Goal: Transaction & Acquisition: Purchase product/service

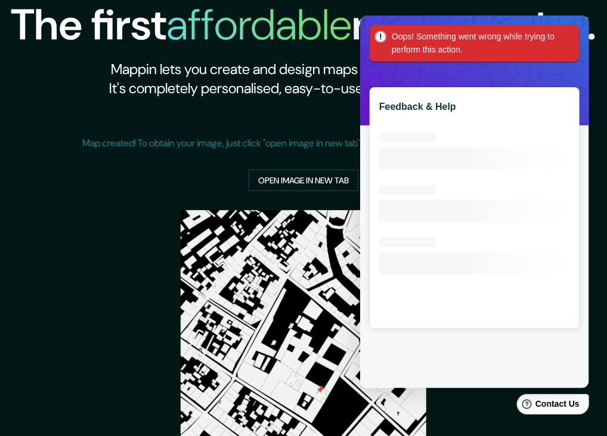
click at [579, 45] on div "Oops! Something went wrong while trying to perform this action." at bounding box center [474, 42] width 210 height 36
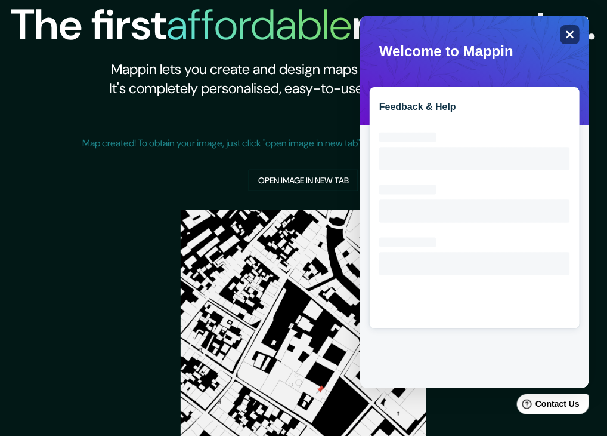
click at [572, 35] on icon at bounding box center [570, 34] width 8 height 8
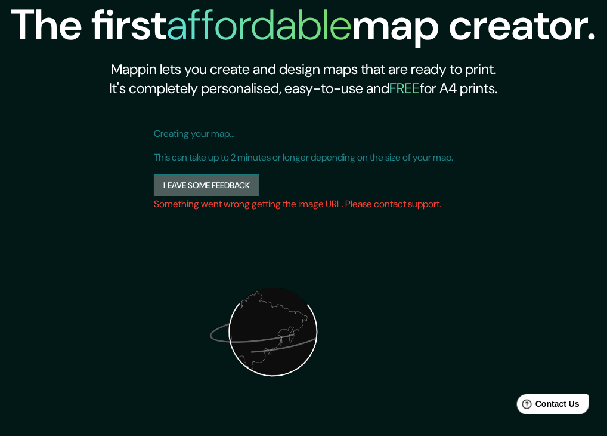
click at [214, 186] on button "Leave some feedback" at bounding box center [207, 185] width 106 height 22
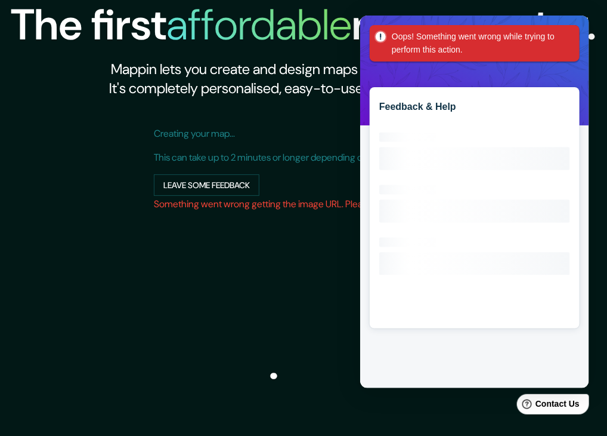
click at [592, 78] on h2 "Mappin lets you create and design maps that are ready to print. It's completely…" at bounding box center [304, 79] width 586 height 38
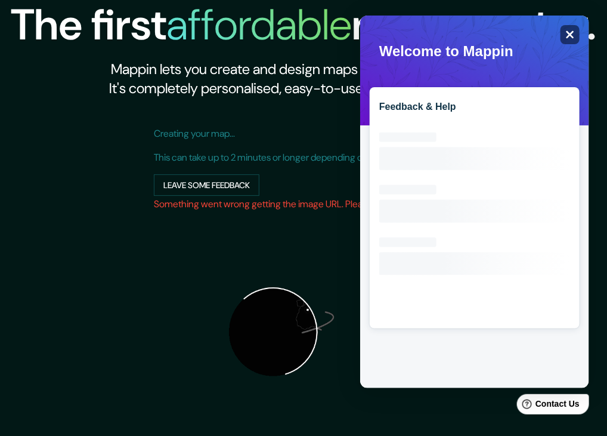
click at [573, 38] on icon "Close" at bounding box center [569, 33] width 9 height 9
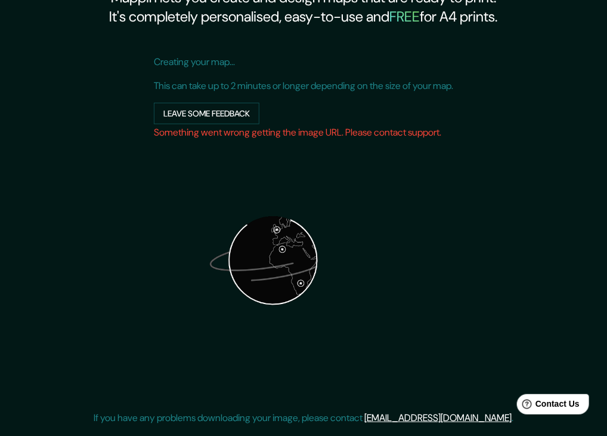
scroll to position [131, 0]
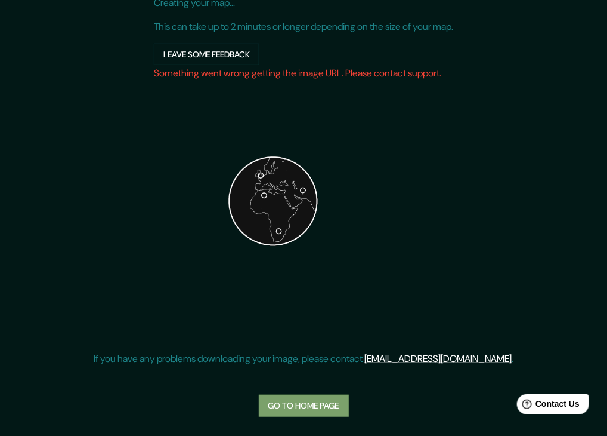
click at [307, 402] on link "Go to home page" at bounding box center [304, 405] width 90 height 22
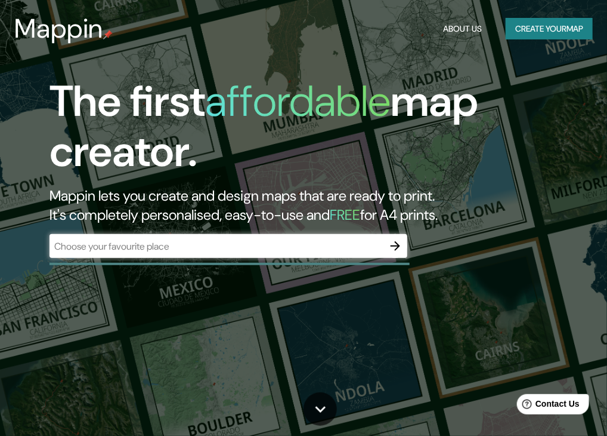
click at [222, 235] on div "​" at bounding box center [229, 246] width 358 height 24
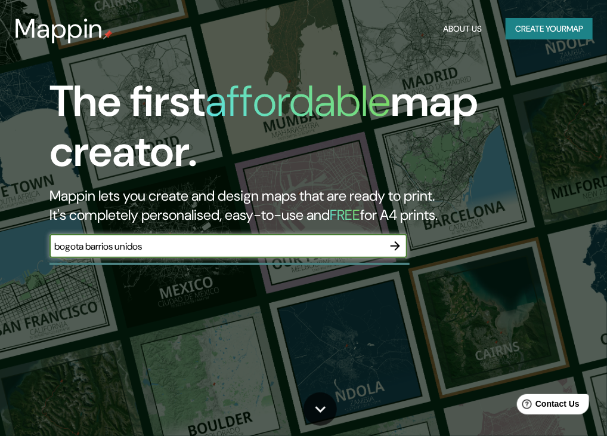
type input "bogota barrios unidos"
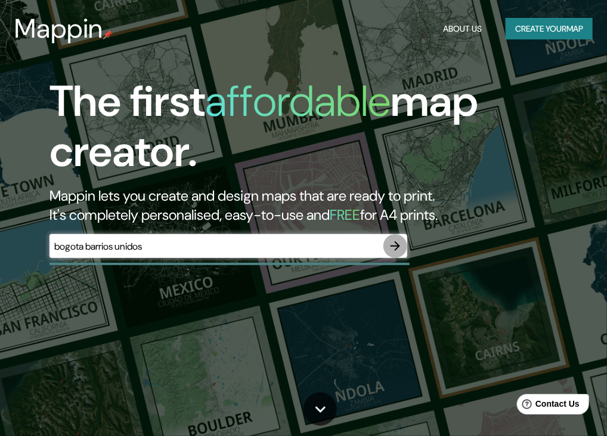
click at [395, 241] on icon "button" at bounding box center [395, 246] width 14 height 14
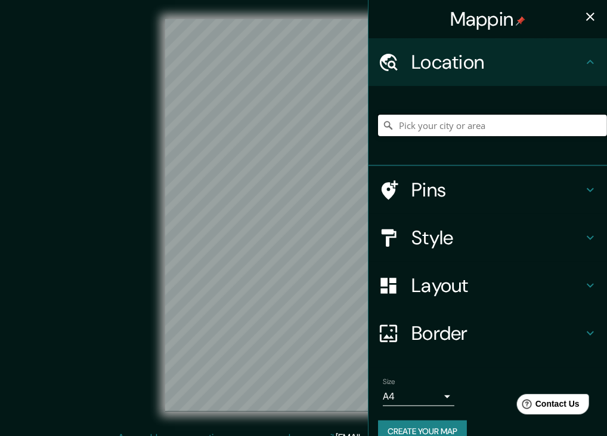
click at [437, 125] on input "Pick your city or area" at bounding box center [492, 125] width 229 height 21
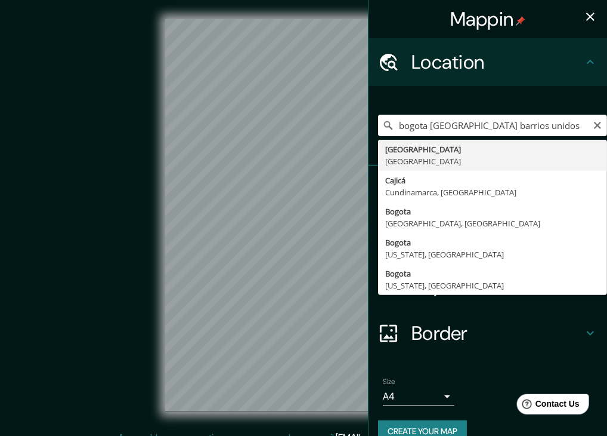
type input "[GEOGRAPHIC_DATA], [GEOGRAPHIC_DATA]"
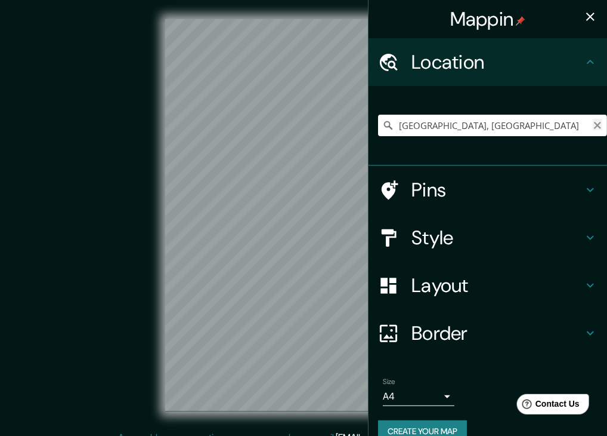
click at [594, 126] on icon "Clear" at bounding box center [597, 125] width 7 height 7
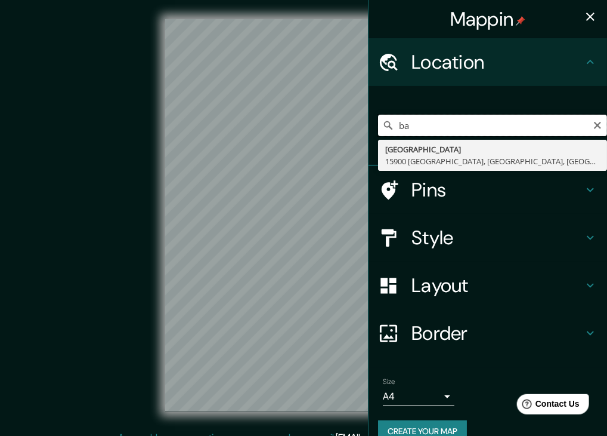
type input "b"
type input "los alcazares bogota"
click at [593, 126] on icon "Clear" at bounding box center [598, 126] width 10 height 10
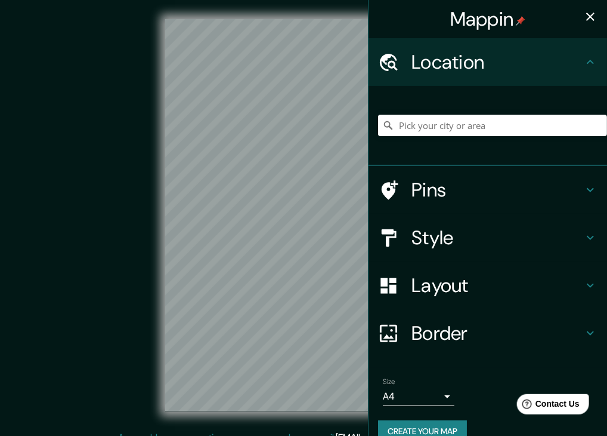
click at [435, 245] on h4 "Style" at bounding box center [498, 238] width 172 height 24
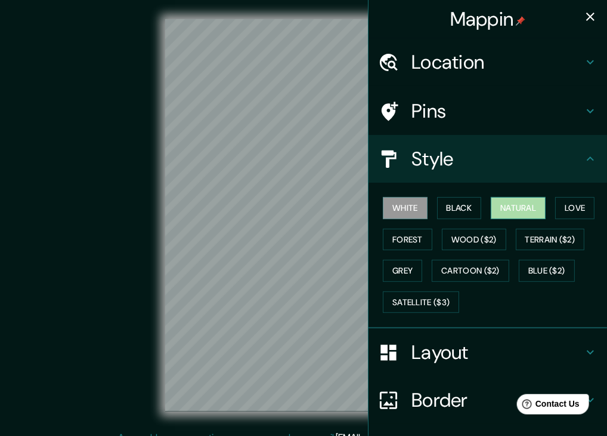
click at [532, 206] on button "Natural" at bounding box center [518, 208] width 55 height 22
click at [370, 266] on div "Mappin Location [GEOGRAPHIC_DATA] [GEOGRAPHIC_DATA][PERSON_NAME], [GEOGRAPHIC_D…" at bounding box center [303, 224] width 607 height 449
click at [359, 257] on div "Mappin Location [GEOGRAPHIC_DATA] [GEOGRAPHIC_DATA][PERSON_NAME], [GEOGRAPHIC_D…" at bounding box center [303, 224] width 607 height 449
click at [583, 16] on icon "button" at bounding box center [590, 17] width 14 height 14
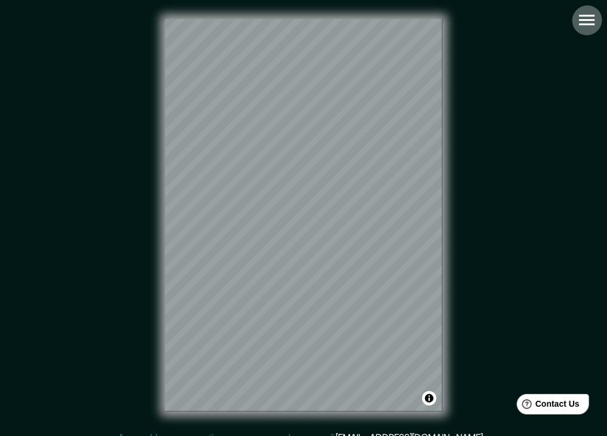
click at [585, 15] on icon "button" at bounding box center [587, 20] width 16 height 11
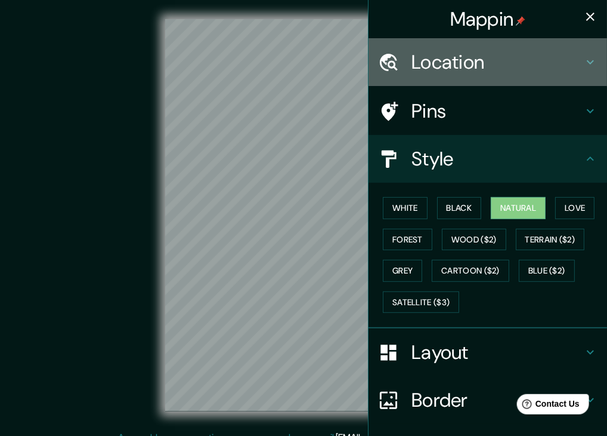
click at [456, 63] on h4 "Location" at bounding box center [498, 62] width 172 height 24
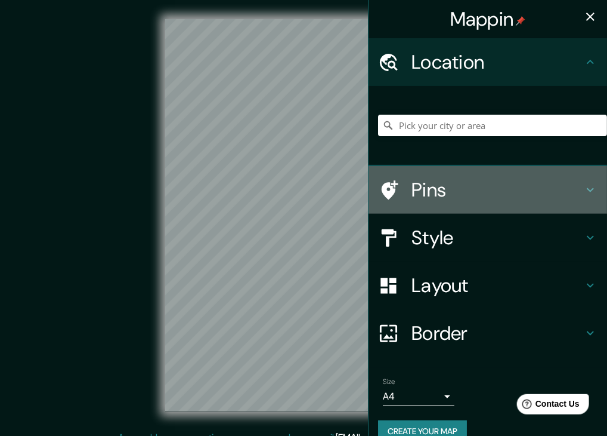
click at [467, 182] on h4 "Pins" at bounding box center [498, 190] width 172 height 24
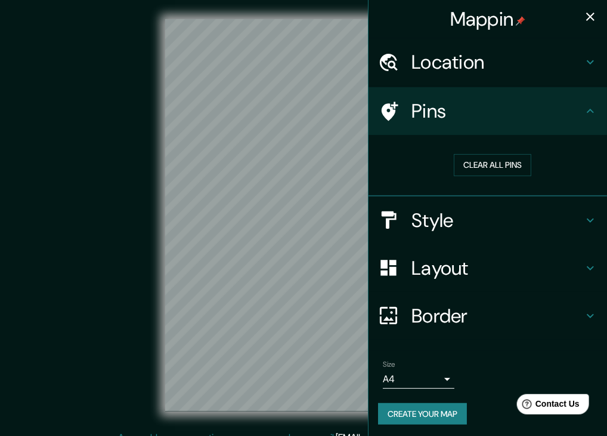
click at [452, 217] on h4 "Style" at bounding box center [498, 220] width 172 height 24
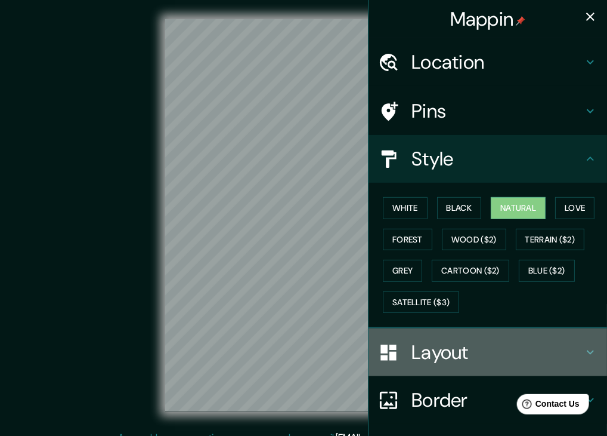
click at [419, 351] on h4 "Layout" at bounding box center [498, 352] width 172 height 24
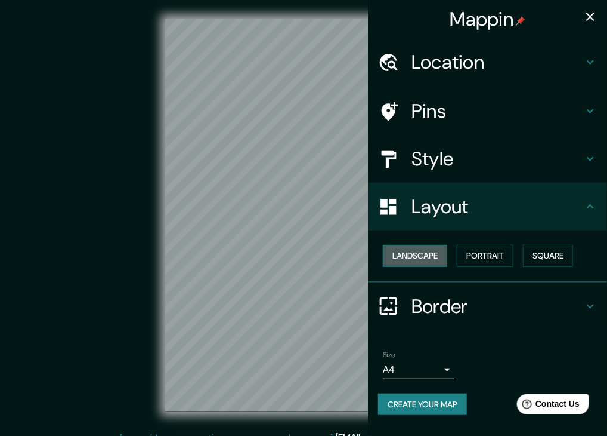
click at [447, 254] on button "Landscape" at bounding box center [415, 256] width 64 height 22
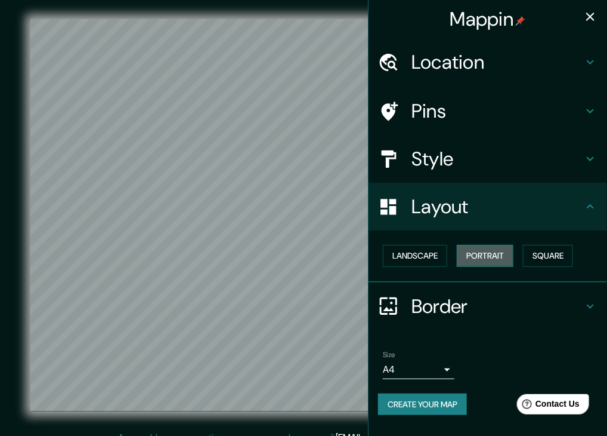
click at [481, 254] on button "Portrait" at bounding box center [485, 256] width 57 height 22
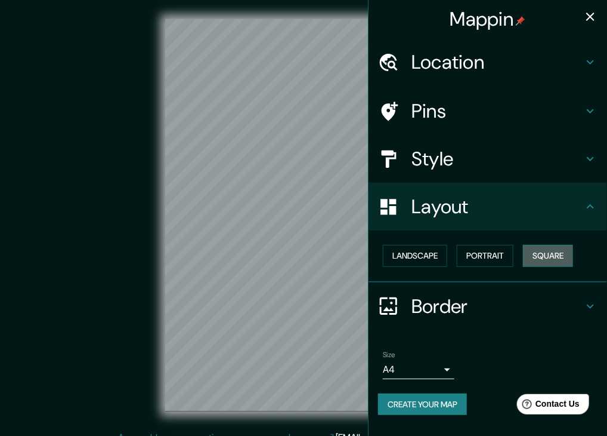
click at [528, 257] on button "Square" at bounding box center [548, 256] width 50 height 22
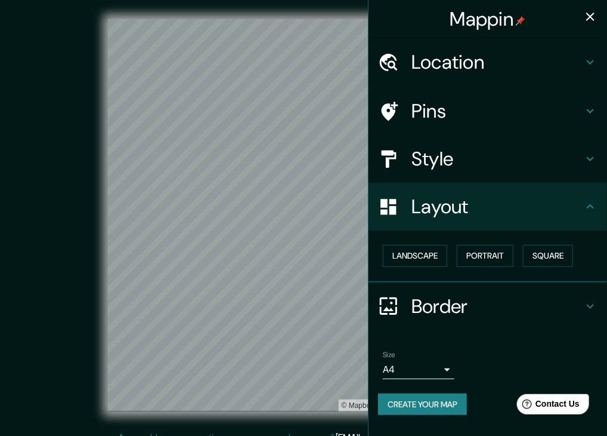
click at [446, 150] on h4 "Style" at bounding box center [498, 159] width 172 height 24
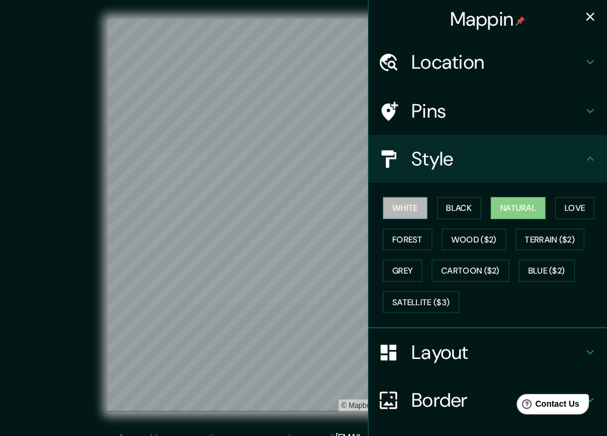
click at [388, 217] on button "White" at bounding box center [405, 208] width 45 height 22
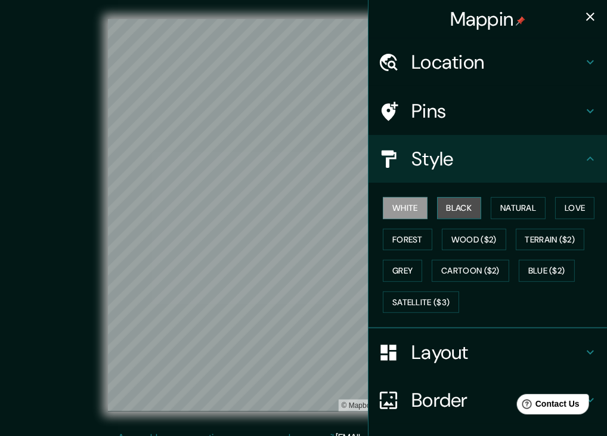
click at [462, 215] on button "Black" at bounding box center [459, 208] width 45 height 22
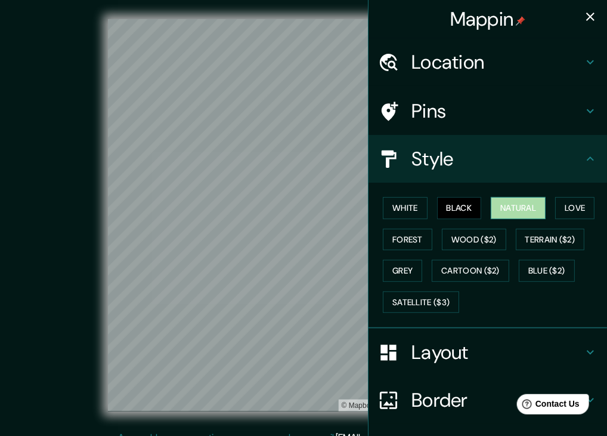
click at [506, 211] on button "Natural" at bounding box center [518, 208] width 55 height 22
click at [561, 209] on button "Love" at bounding box center [574, 208] width 39 height 22
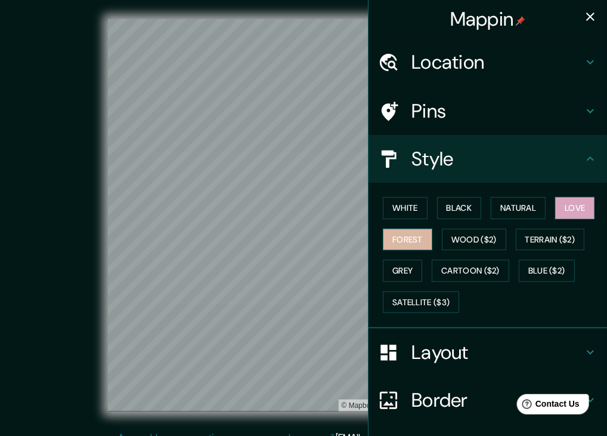
click at [401, 242] on button "Forest" at bounding box center [408, 239] width 50 height 22
click at [413, 270] on button "Grey" at bounding box center [402, 271] width 39 height 22
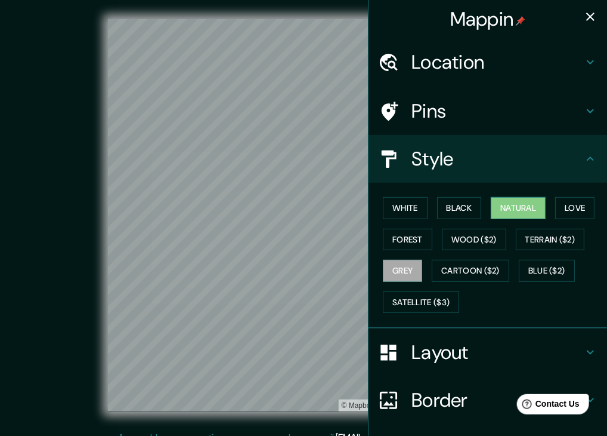
click at [499, 206] on button "Natural" at bounding box center [518, 208] width 55 height 22
click at [588, 21] on icon "button" at bounding box center [590, 17] width 14 height 14
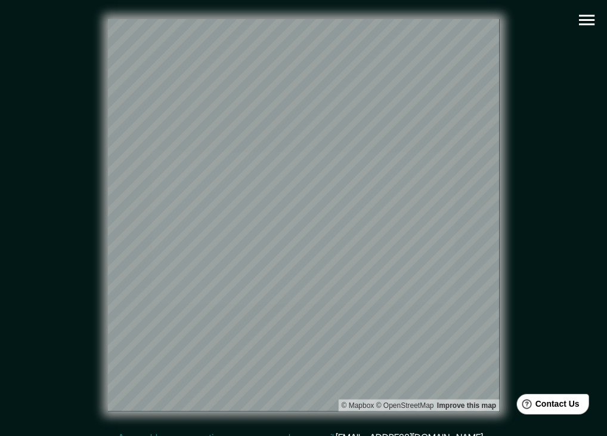
click at [588, 21] on icon "button" at bounding box center [587, 20] width 21 height 21
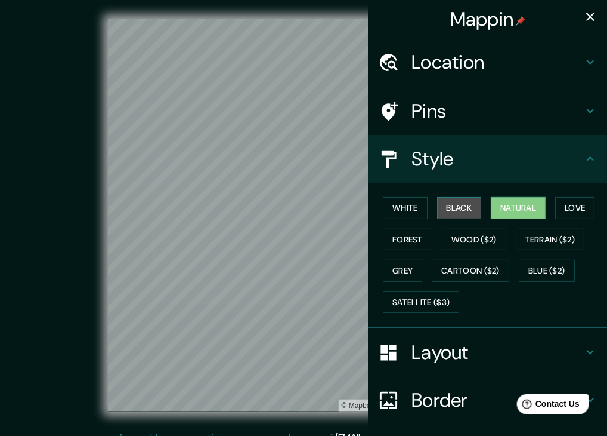
click at [441, 201] on button "Black" at bounding box center [459, 208] width 45 height 22
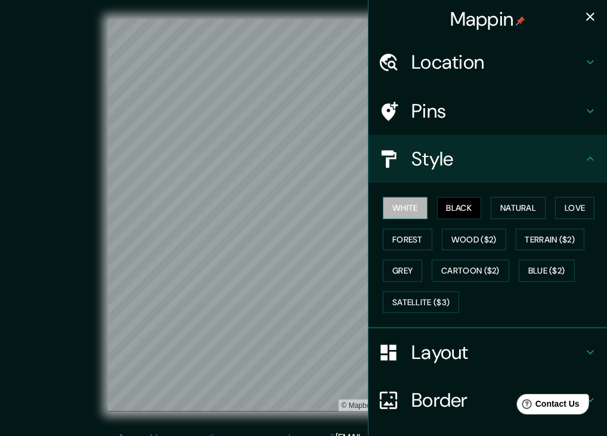
click at [406, 209] on button "White" at bounding box center [405, 208] width 45 height 22
click at [583, 10] on icon "button" at bounding box center [590, 17] width 14 height 14
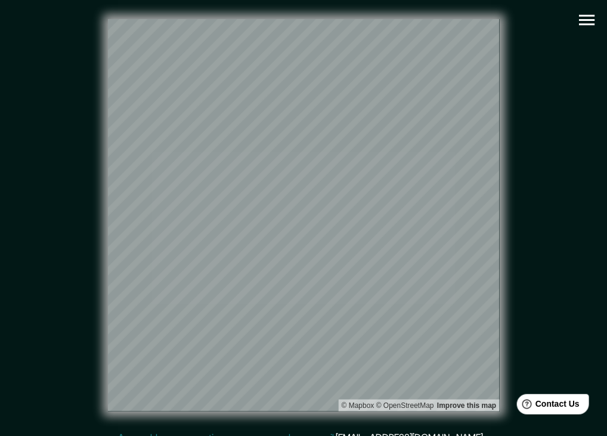
click at [582, 14] on icon "button" at bounding box center [587, 20] width 21 height 21
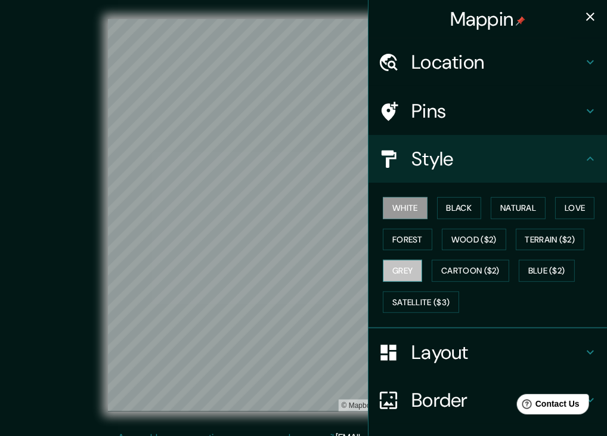
drag, startPoint x: 403, startPoint y: 274, endPoint x: 401, endPoint y: 268, distance: 7.0
click at [403, 275] on button "Grey" at bounding box center [402, 271] width 39 height 22
click at [583, 17] on icon "button" at bounding box center [590, 17] width 14 height 14
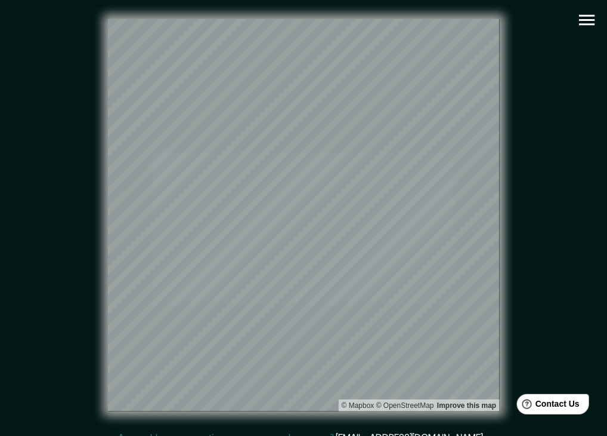
click at [594, 12] on icon "button" at bounding box center [587, 20] width 21 height 21
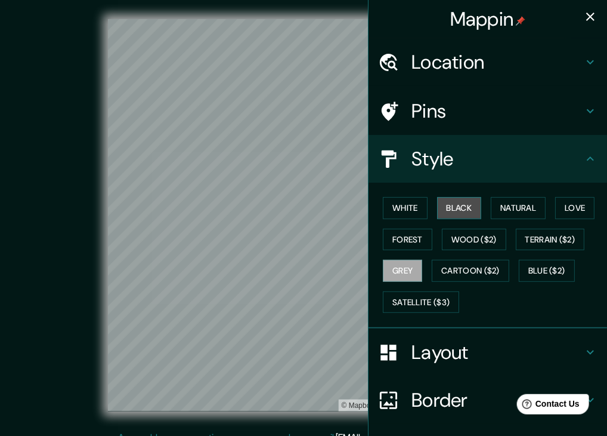
click at [437, 205] on button "Black" at bounding box center [459, 208] width 45 height 22
click at [387, 208] on button "White" at bounding box center [405, 208] width 45 height 22
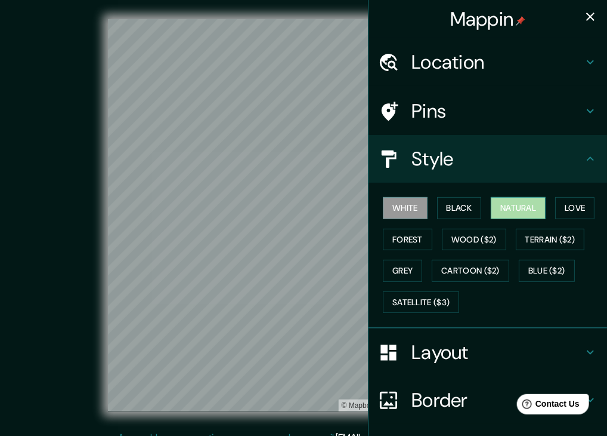
click at [505, 211] on button "Natural" at bounding box center [518, 208] width 55 height 22
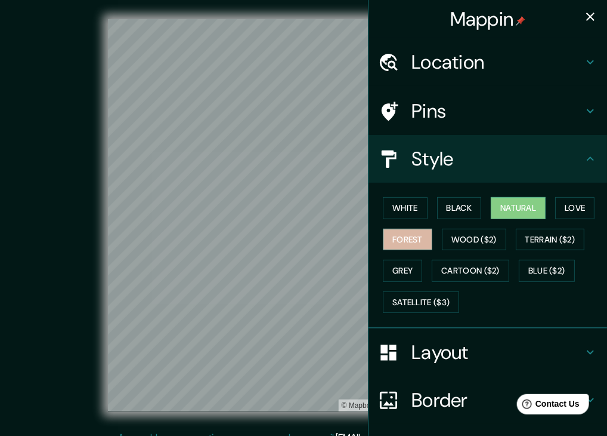
click at [384, 237] on button "Forest" at bounding box center [408, 239] width 50 height 22
click at [508, 212] on button "Natural" at bounding box center [518, 208] width 55 height 22
click at [588, 20] on icon "button" at bounding box center [590, 17] width 14 height 14
